Goal: Book appointment/travel/reservation

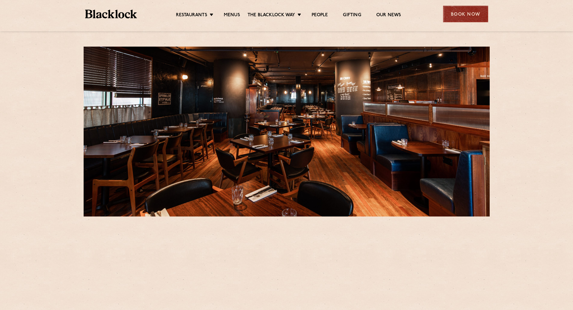
click at [458, 15] on div "Book Now" at bounding box center [465, 14] width 45 height 17
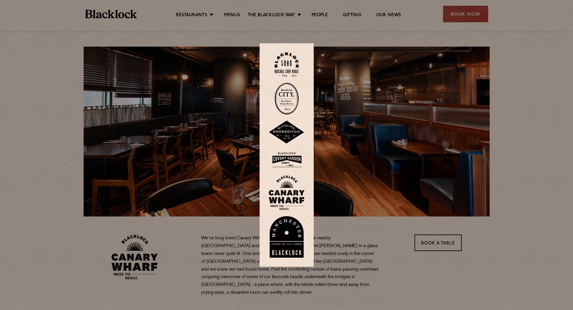
click at [292, 181] on img at bounding box center [287, 192] width 36 height 35
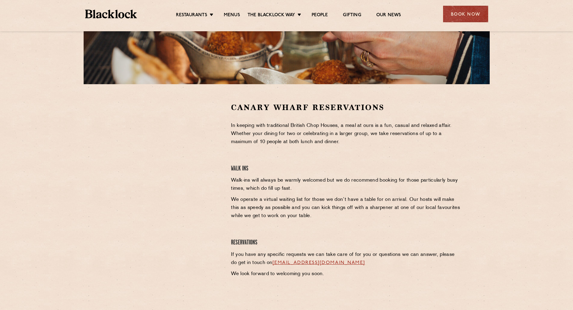
scroll to position [180, 0]
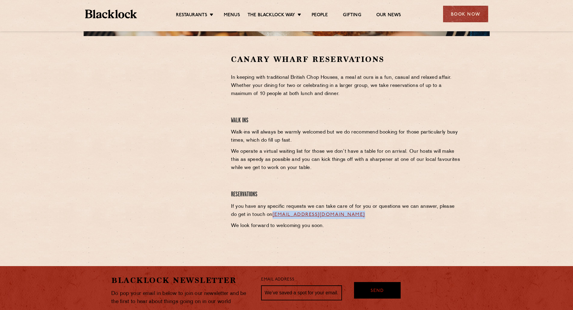
drag, startPoint x: 368, startPoint y: 214, endPoint x: 267, endPoint y: 216, distance: 101.4
click at [267, 216] on p "If you have any specific requests we can take care of for you or questions we c…" at bounding box center [346, 211] width 231 height 16
copy link "[EMAIL_ADDRESS][DOMAIN_NAME]"
